Goal: Task Accomplishment & Management: Complete application form

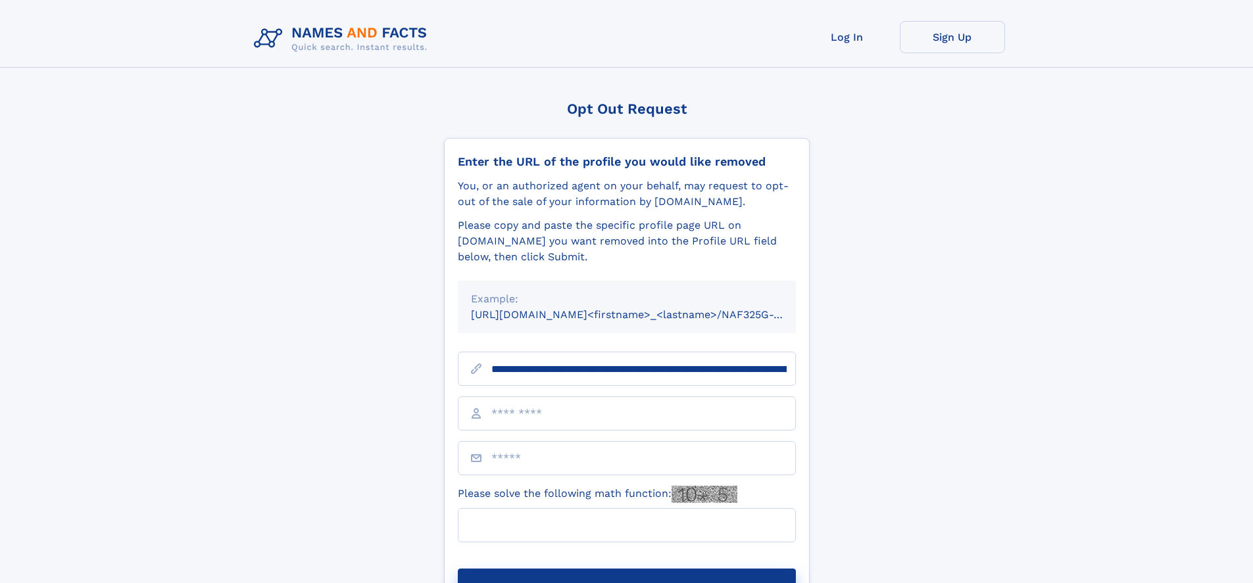
scroll to position [0, 146]
type input "**********"
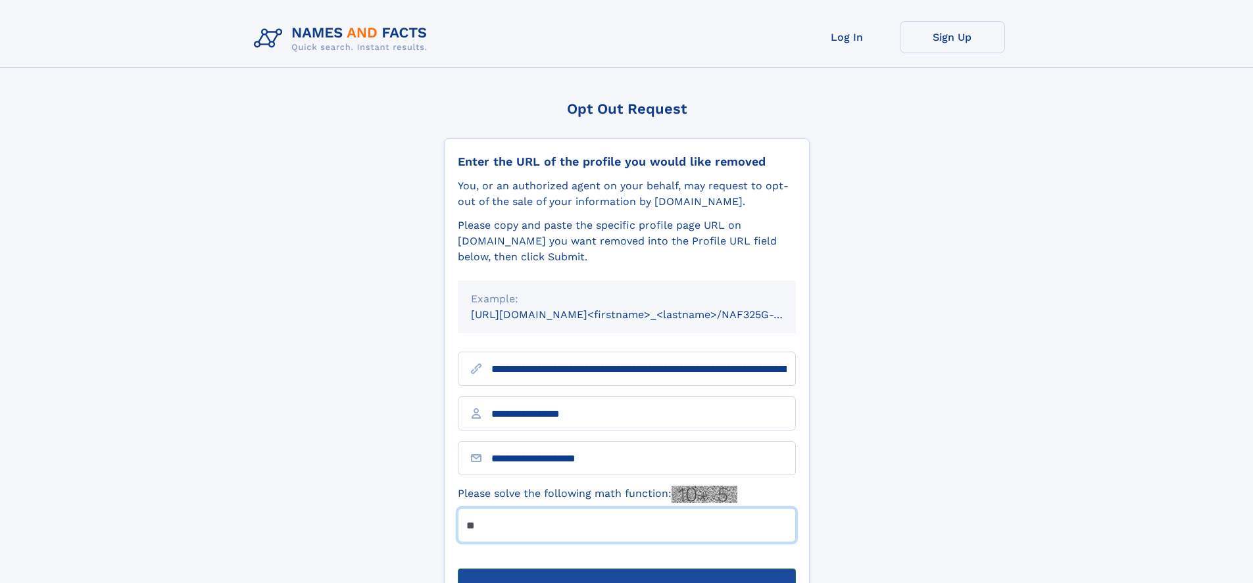
type input "**"
click at [626, 569] on button "Submit Opt Out Request" at bounding box center [627, 590] width 338 height 42
